Goal: Task Accomplishment & Management: Manage account settings

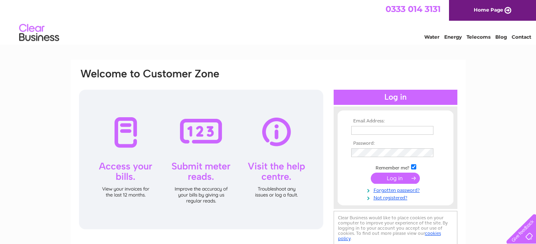
type input "finance@tbr.org.uk"
click at [405, 176] on input "submit" at bounding box center [395, 178] width 49 height 11
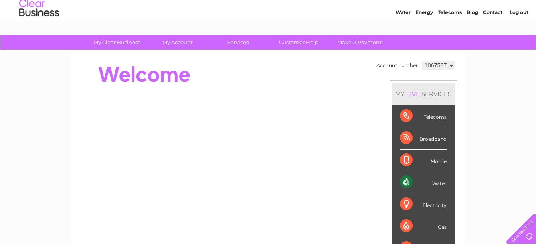
scroll to position [39, 0]
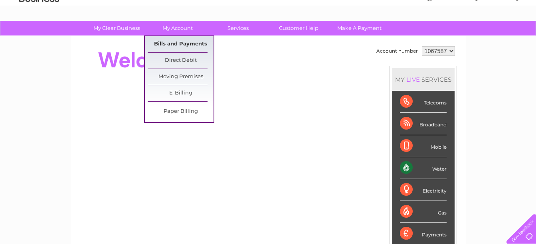
click at [186, 44] on link "Bills and Payments" at bounding box center [181, 44] width 66 height 16
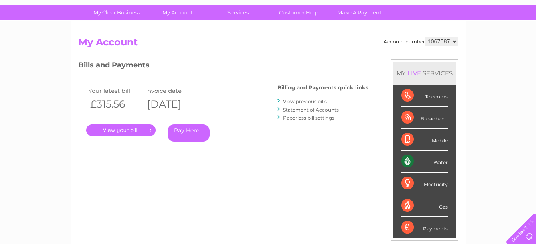
scroll to position [65, 0]
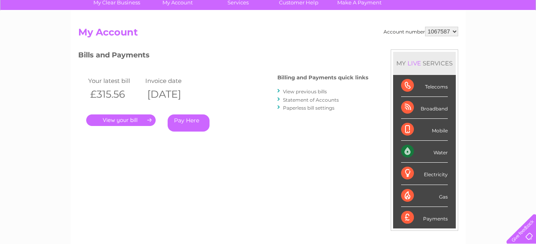
click at [314, 93] on link "View previous bills" at bounding box center [305, 92] width 44 height 6
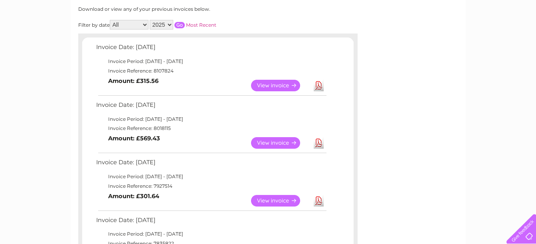
scroll to position [109, 0]
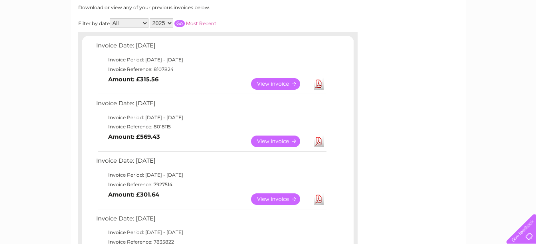
click at [267, 80] on link "View" at bounding box center [280, 84] width 59 height 12
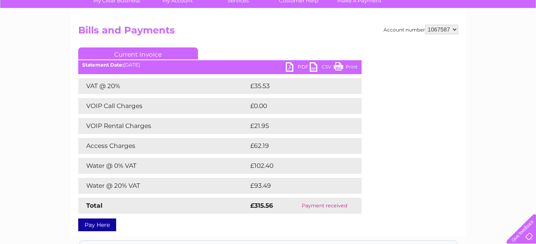
scroll to position [68, 0]
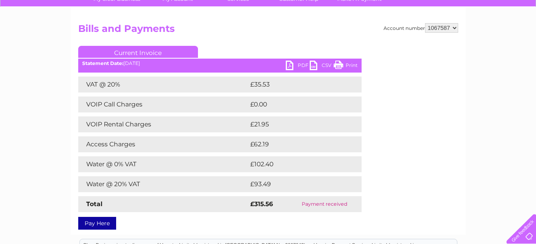
click at [299, 63] on link "PDF" at bounding box center [298, 67] width 24 height 12
